Goal: Information Seeking & Learning: Learn about a topic

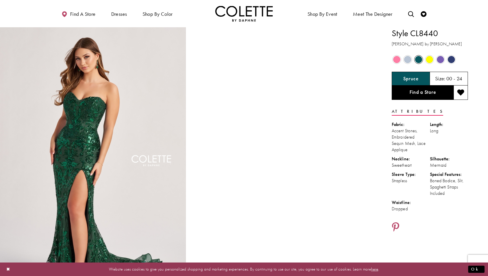
click at [397, 59] on span "Product color controls state depends on size chosen" at bounding box center [396, 59] width 7 height 7
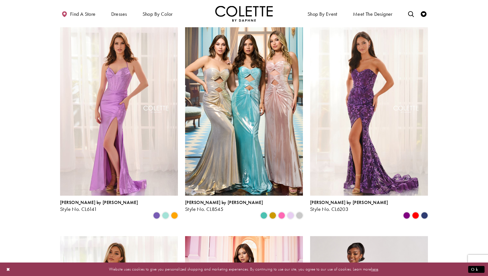
scroll to position [34, 0]
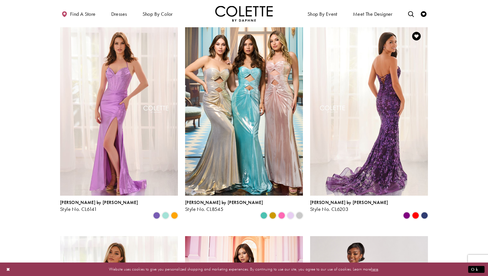
click at [387, 95] on img "Visit Colette by Daphne Style No. CL6203 Page" at bounding box center [369, 110] width 118 height 171
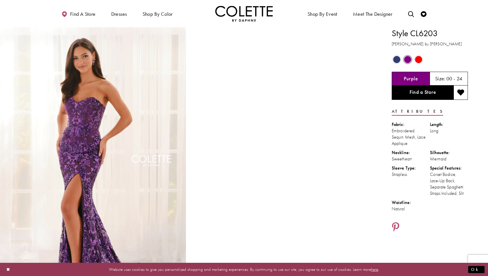
click at [395, 58] on span "Product color controls state depends on size chosen" at bounding box center [396, 59] width 7 height 7
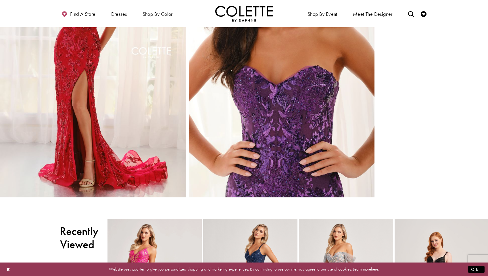
scroll to position [671, 0]
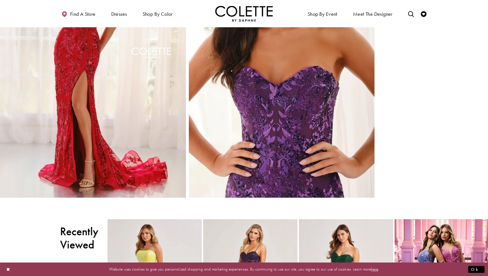
click at [235, 127] on img "Full size Style CL6203 Colette by Daphne #5 Purple frontface vertical cropped p…" at bounding box center [282, 59] width 186 height 279
